Goal: Find contact information: Find contact information

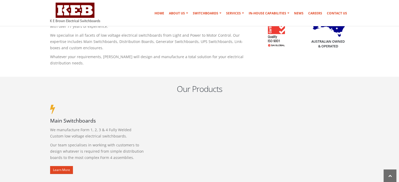
scroll to position [263, 0]
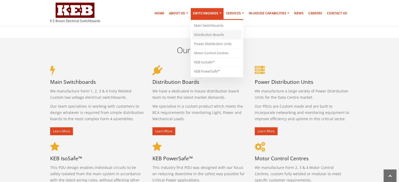
click at [212, 35] on link "Distribution Boards" at bounding box center [217, 34] width 50 height 9
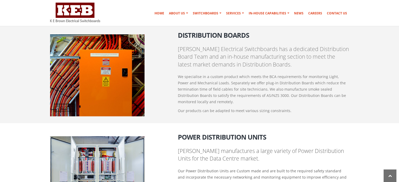
scroll to position [418, 0]
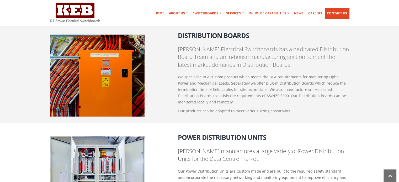
click at [337, 17] on link "Contact Us" at bounding box center [337, 13] width 24 height 11
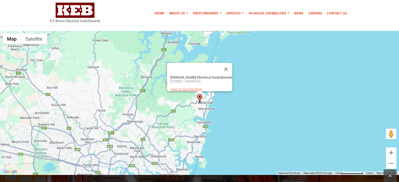
scroll to position [289, 0]
